Goal: Information Seeking & Learning: Compare options

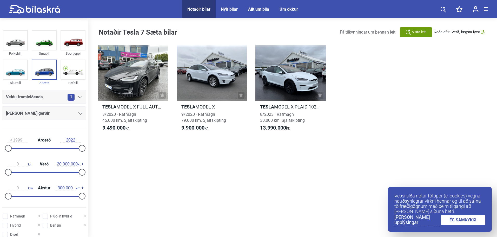
click at [223, 180] on div "Notaðir Tesla 7 Sæta bílar Fá tilkynningar um þennan leit Vista [PERSON_NAME] e…" at bounding box center [292, 129] width 409 height 219
click at [224, 188] on div "Notaðir Tesla 7 Sæta bílar Fá tilkynningar um þennan leit Vista [PERSON_NAME] e…" at bounding box center [292, 129] width 409 height 219
drag, startPoint x: 220, startPoint y: 173, endPoint x: 219, endPoint y: 167, distance: 6.2
click at [220, 171] on div "Notaðir Tesla 7 Sæta bílar Fá tilkynningar um þennan leit Vista [PERSON_NAME] e…" at bounding box center [292, 129] width 409 height 219
click at [137, 169] on div "Notaðir Tesla 7 Sæta bílar Fá tilkynningar um þennan leit Vista [PERSON_NAME] e…" at bounding box center [292, 129] width 409 height 219
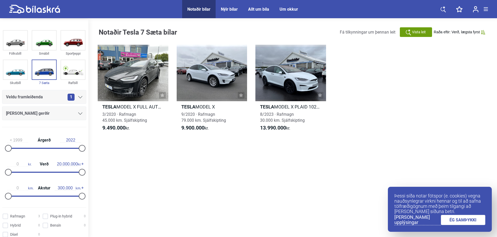
click at [79, 96] on div "1" at bounding box center [75, 97] width 15 height 7
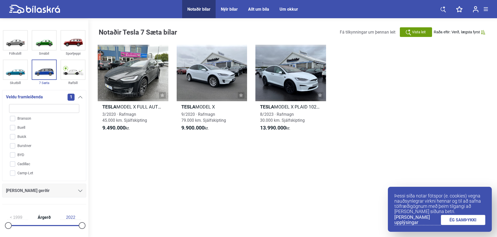
click at [38, 111] on input "search" at bounding box center [44, 108] width 70 height 9
type input "t"
checkbox input "false"
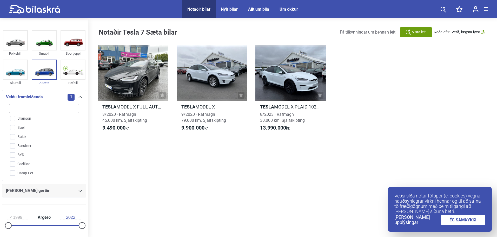
checkbox input "false"
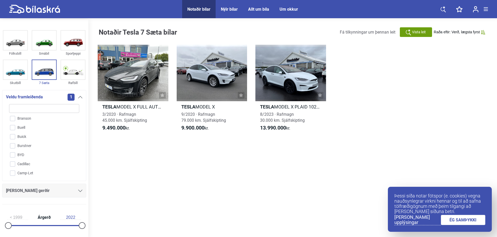
checkbox input "false"
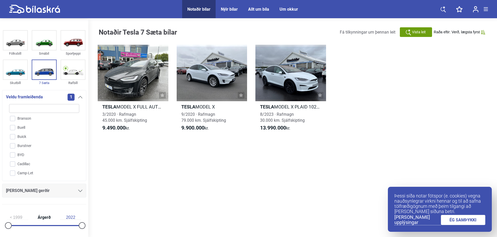
checkbox input "false"
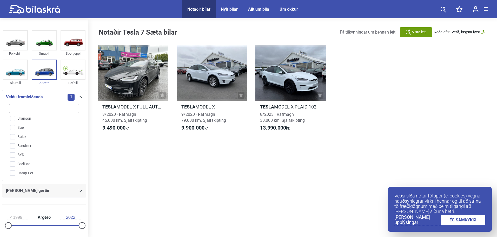
checkbox input "false"
type input "te"
checkbox input "false"
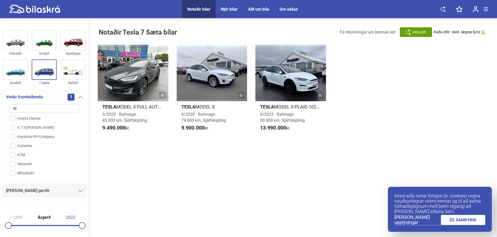
checkbox input "true"
checkbox input "false"
type input "tes"
checkbox input "true"
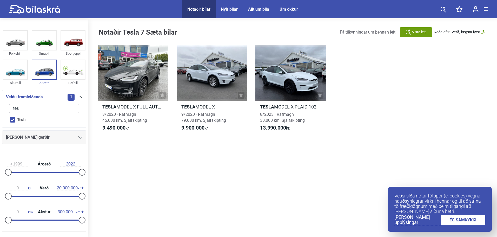
type input "tes"
click at [154, 155] on div "Notaðir Tesla 7 Sæta bílar Fá tilkynningar um þennan leit Vista [PERSON_NAME] e…" at bounding box center [292, 129] width 409 height 219
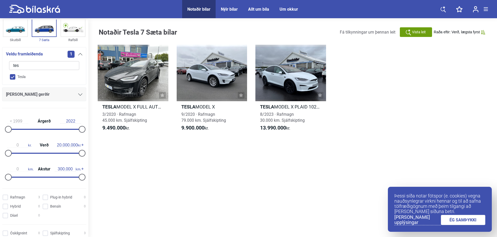
scroll to position [0, 0]
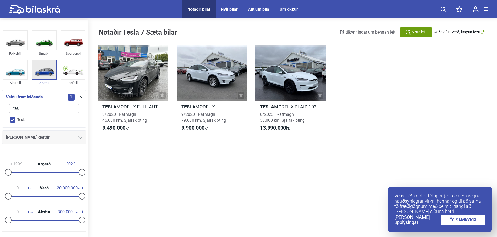
click at [49, 69] on img at bounding box center [44, 69] width 24 height 19
checkbox input "false"
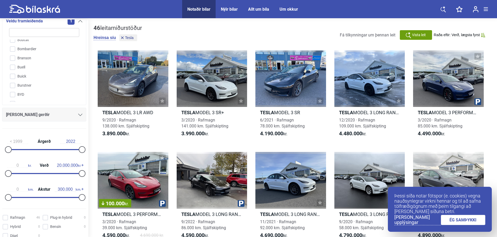
scroll to position [78, 0]
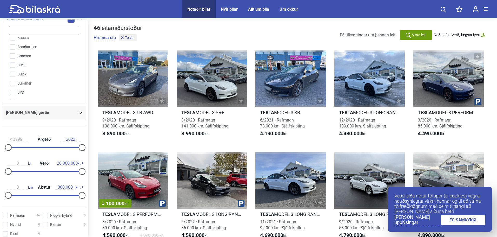
click at [46, 148] on div "1999 Árgerð 2022" at bounding box center [44, 143] width 84 height 24
type input "2020"
drag, startPoint x: 9, startPoint y: 147, endPoint x: 74, endPoint y: 145, distance: 65.0
click at [74, 145] on div at bounding box center [75, 147] width 7 height 7
drag, startPoint x: 9, startPoint y: 170, endPoint x: 32, endPoint y: 172, distance: 22.9
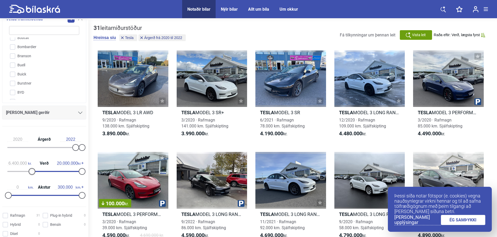
click at [32, 172] on div at bounding box center [32, 171] width 7 height 7
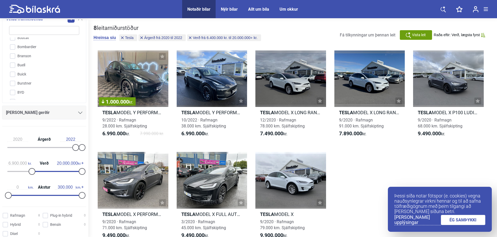
type input "7.000.000"
click at [34, 170] on div at bounding box center [34, 171] width 7 height 7
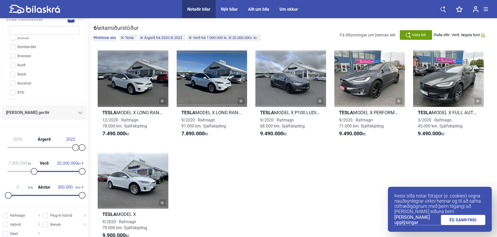
click at [224, 179] on div "Tesla MODEL X LONG RANGE 12/2020 · Rafmagn 78.000 km. Sjálfskipting 7.490.000 k…" at bounding box center [293, 146] width 399 height 203
